Goal: Find specific page/section: Find specific page/section

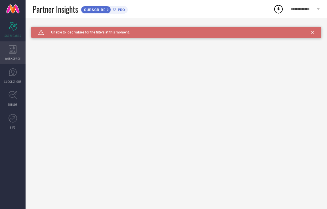
click at [12, 54] on div "WORKSPACE" at bounding box center [13, 52] width 26 height 23
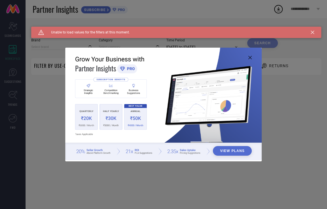
type input "1 STOP FASHION"
type input "All"
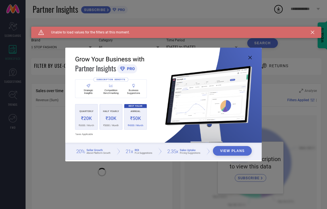
click at [251, 57] on icon at bounding box center [249, 57] width 3 height 3
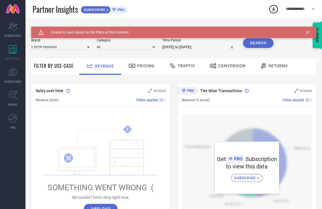
click at [185, 67] on span "Traffic" at bounding box center [187, 65] width 18 height 5
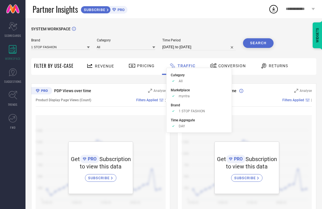
click at [145, 69] on div "Pricing" at bounding box center [141, 66] width 29 height 10
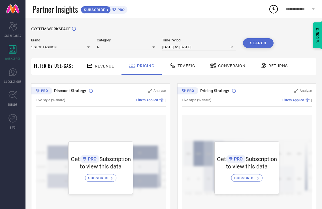
click at [188, 69] on div "Traffic" at bounding box center [182, 66] width 29 height 10
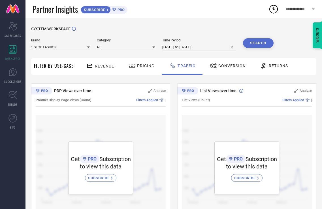
click at [229, 65] on span "Conversion" at bounding box center [232, 65] width 27 height 5
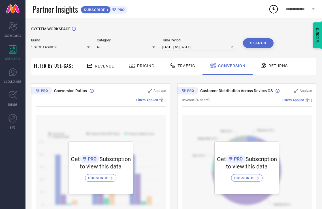
click at [143, 66] on span "Pricing" at bounding box center [146, 65] width 18 height 5
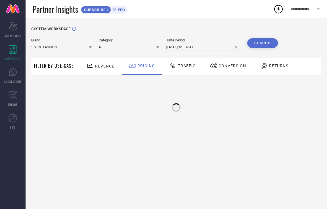
click at [106, 64] on span "Revenue" at bounding box center [104, 66] width 19 height 5
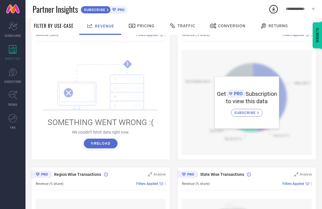
scroll to position [85, 0]
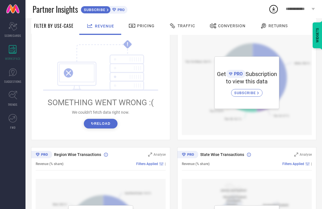
click at [246, 92] on span "SUBSCRIBE" at bounding box center [245, 93] width 23 height 4
